Goal: Navigation & Orientation: Find specific page/section

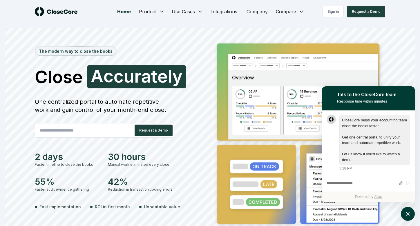
scroll to position [0, 0]
click at [41, 11] on img at bounding box center [56, 11] width 43 height 9
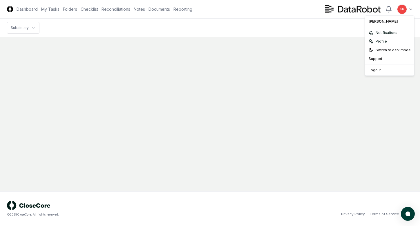
click at [406, 10] on html "CloseCore Dashboard My Tasks Folders Checklist Reconciliations Notes Documents …" at bounding box center [210, 113] width 420 height 226
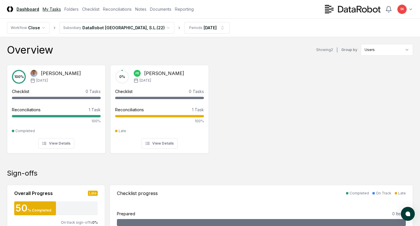
click at [46, 9] on link "My Tasks" at bounding box center [52, 9] width 18 height 6
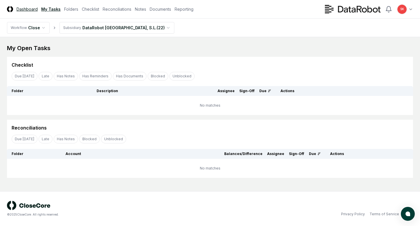
click at [28, 9] on link "Dashboard" at bounding box center [27, 9] width 21 height 6
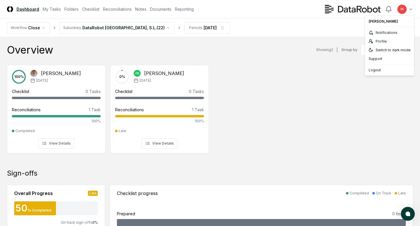
click at [372, 73] on div "Logout" at bounding box center [389, 70] width 47 height 9
